Goal: Navigation & Orientation: Find specific page/section

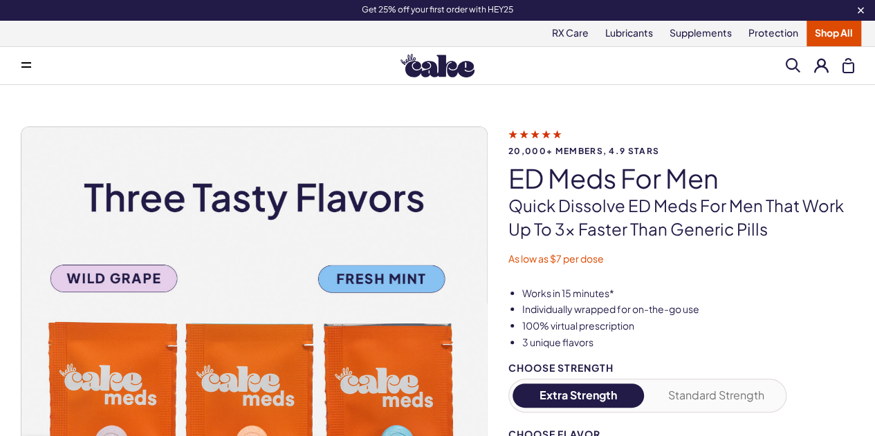
click at [30, 56] on button at bounding box center [26, 66] width 28 height 28
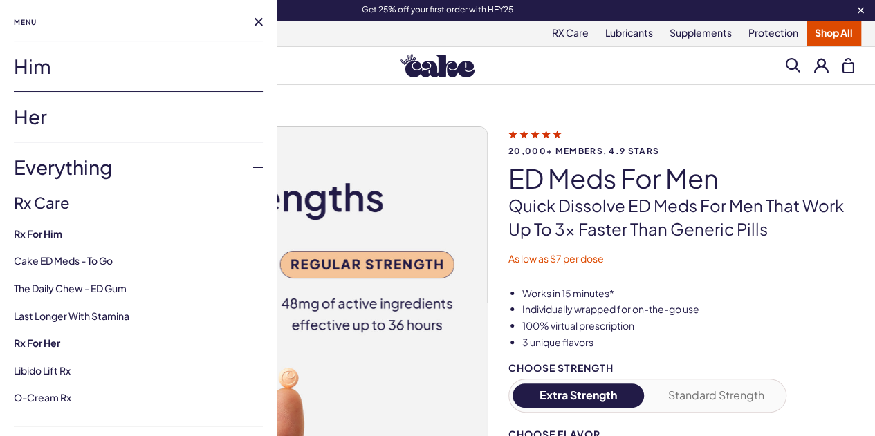
click at [87, 117] on link "Her" at bounding box center [138, 117] width 249 height 50
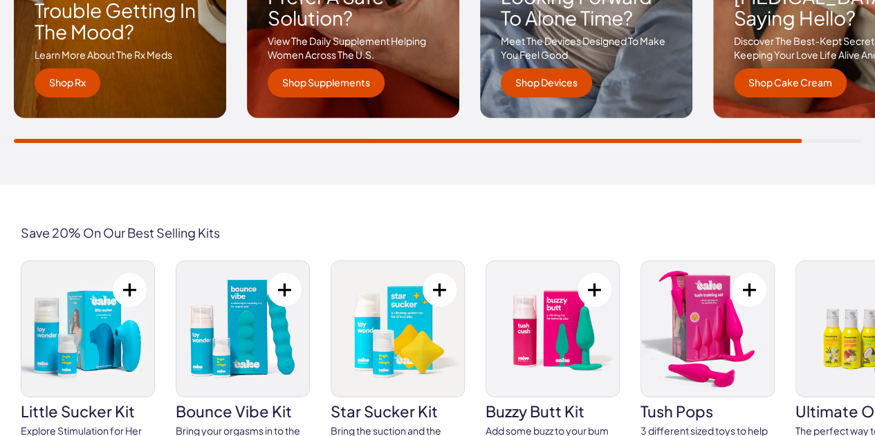
scroll to position [2421, 0]
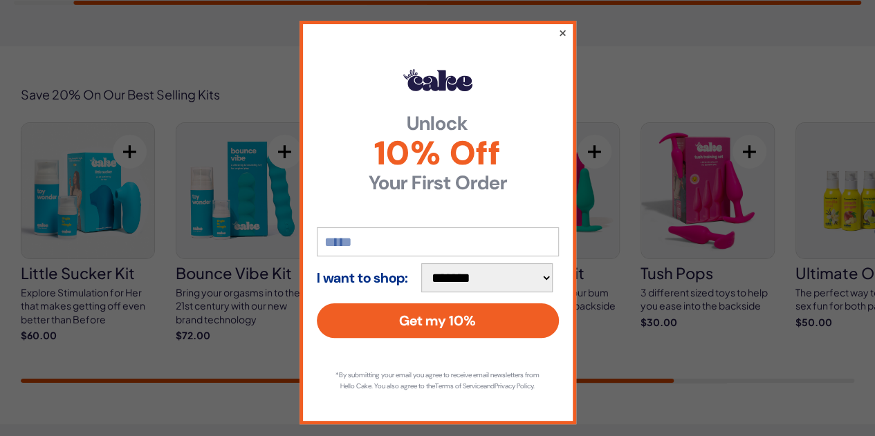
click at [558, 28] on button "×" at bounding box center [562, 32] width 9 height 17
